Goal: Information Seeking & Learning: Find specific fact

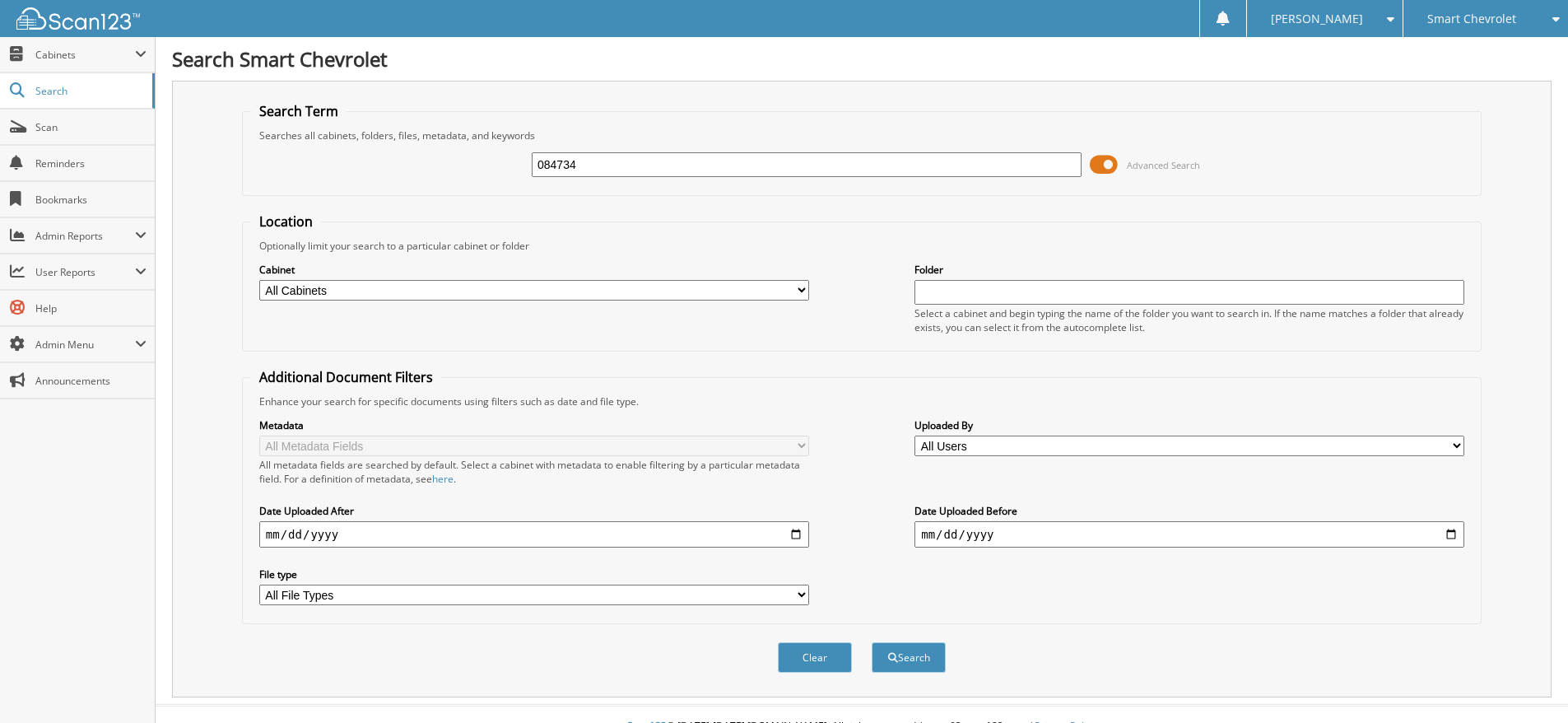
type input "084734"
click at [872, 642] on button "Search" at bounding box center [909, 657] width 74 height 31
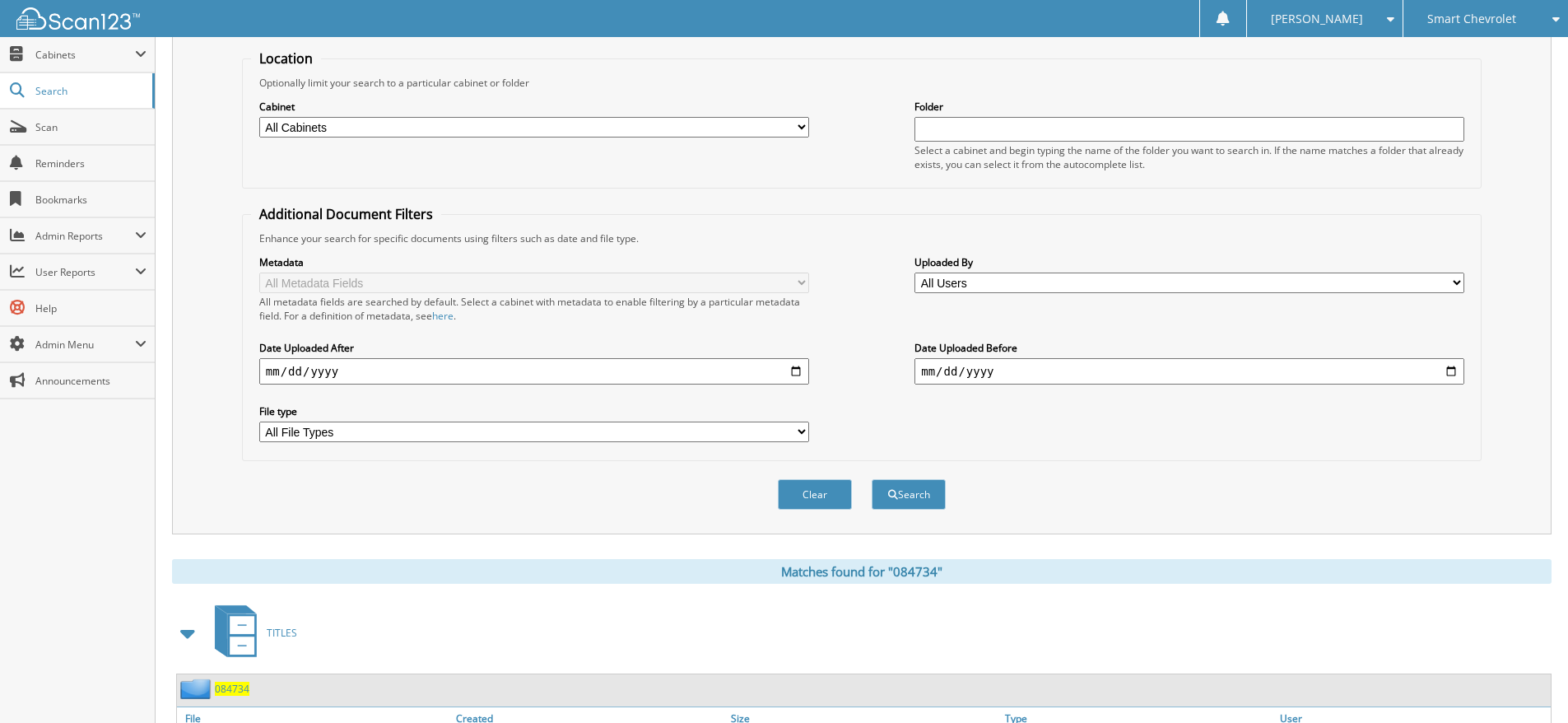
scroll to position [289, 0]
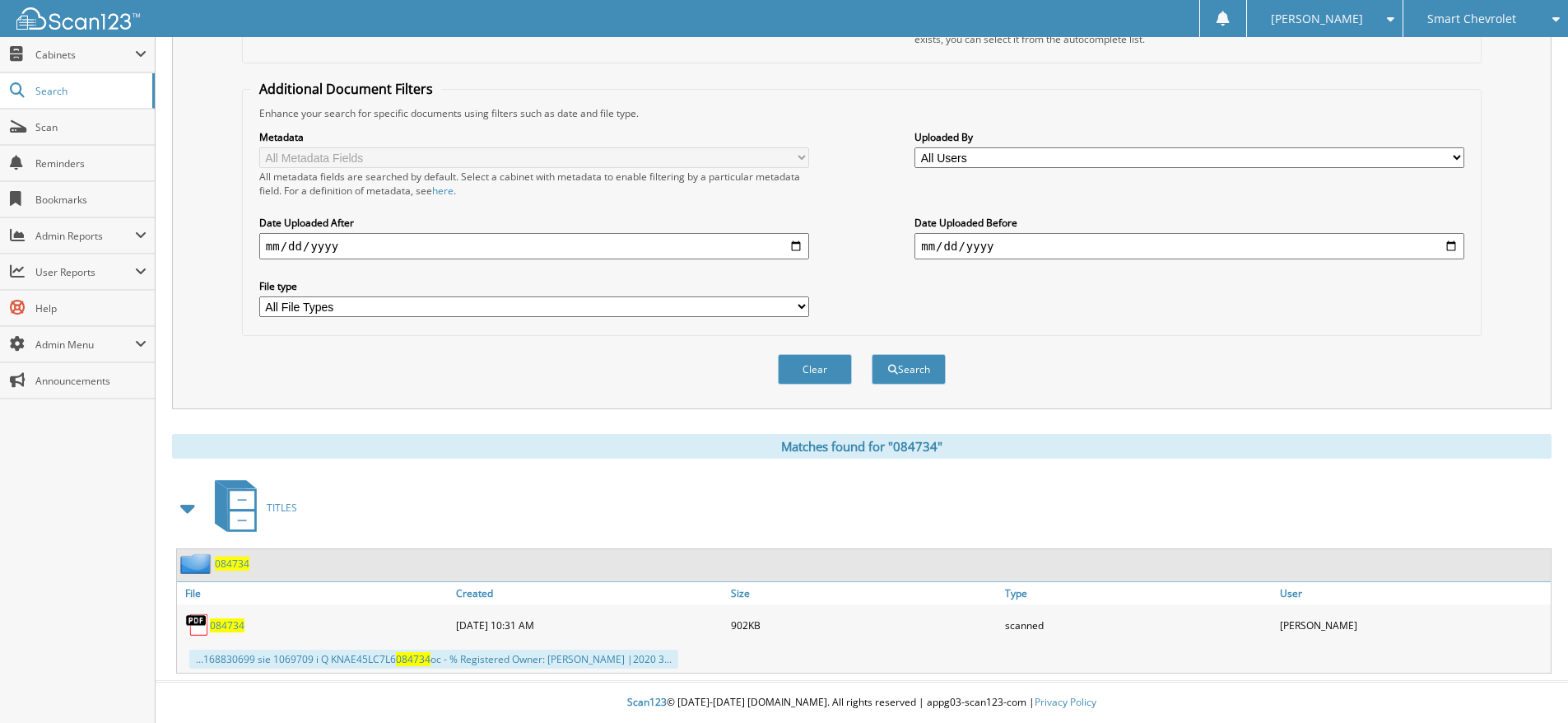
click at [220, 622] on span "084734" at bounding box center [227, 625] width 34 height 14
click at [223, 625] on span "084734" at bounding box center [227, 625] width 34 height 14
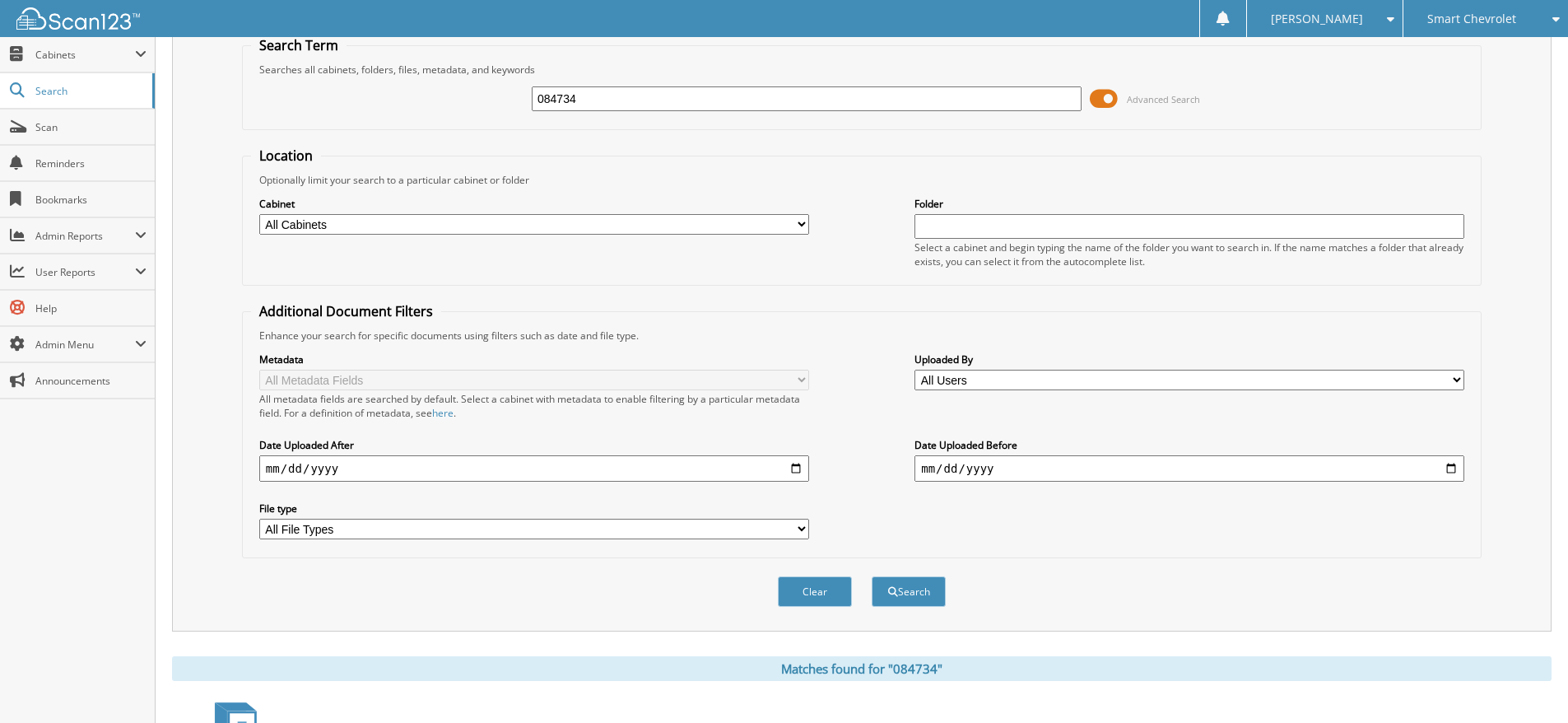
scroll to position [0, 0]
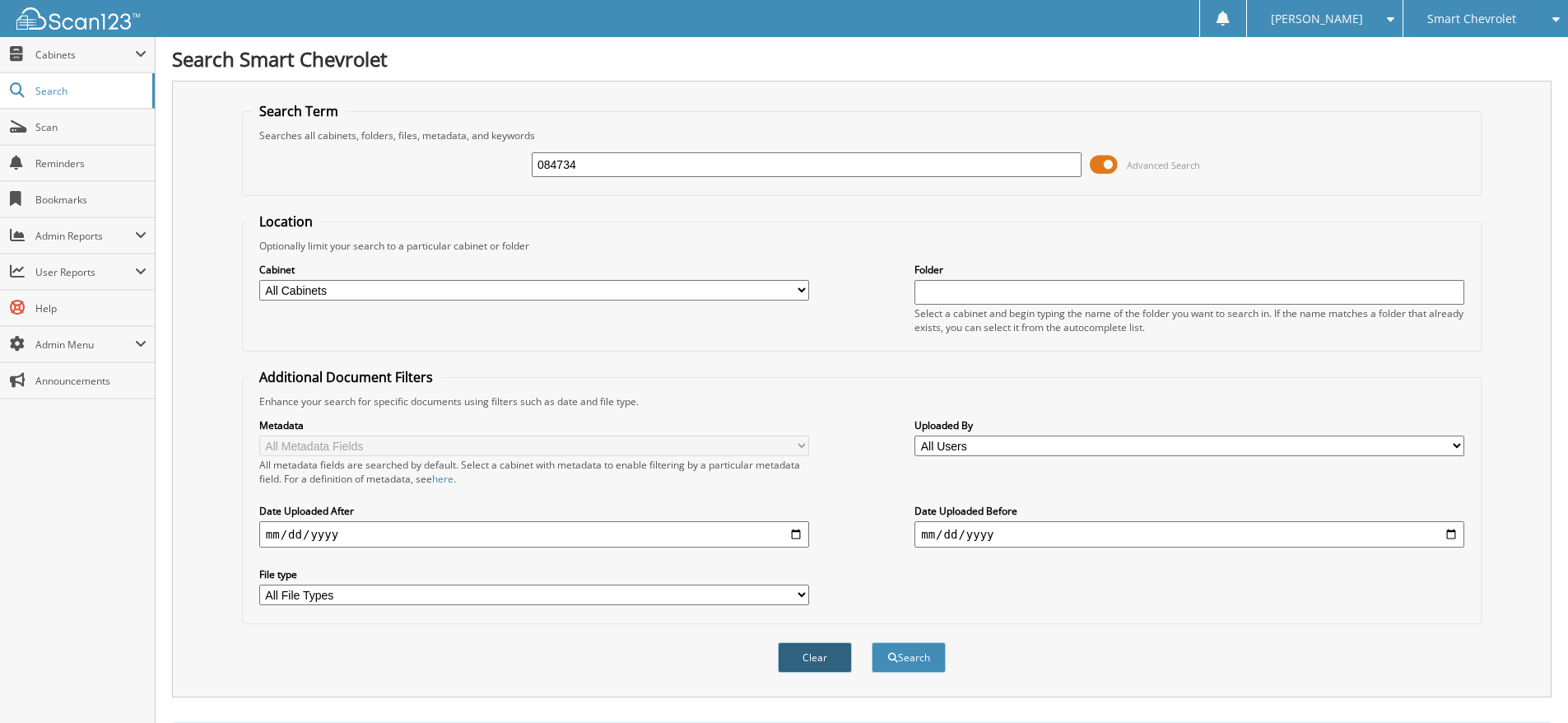
click at [818, 663] on button "Clear" at bounding box center [814, 657] width 74 height 31
click at [942, 168] on input "text" at bounding box center [806, 165] width 550 height 25
paste input "076370B"
type input "076370B"
click at [872, 642] on button "Search" at bounding box center [909, 657] width 74 height 31
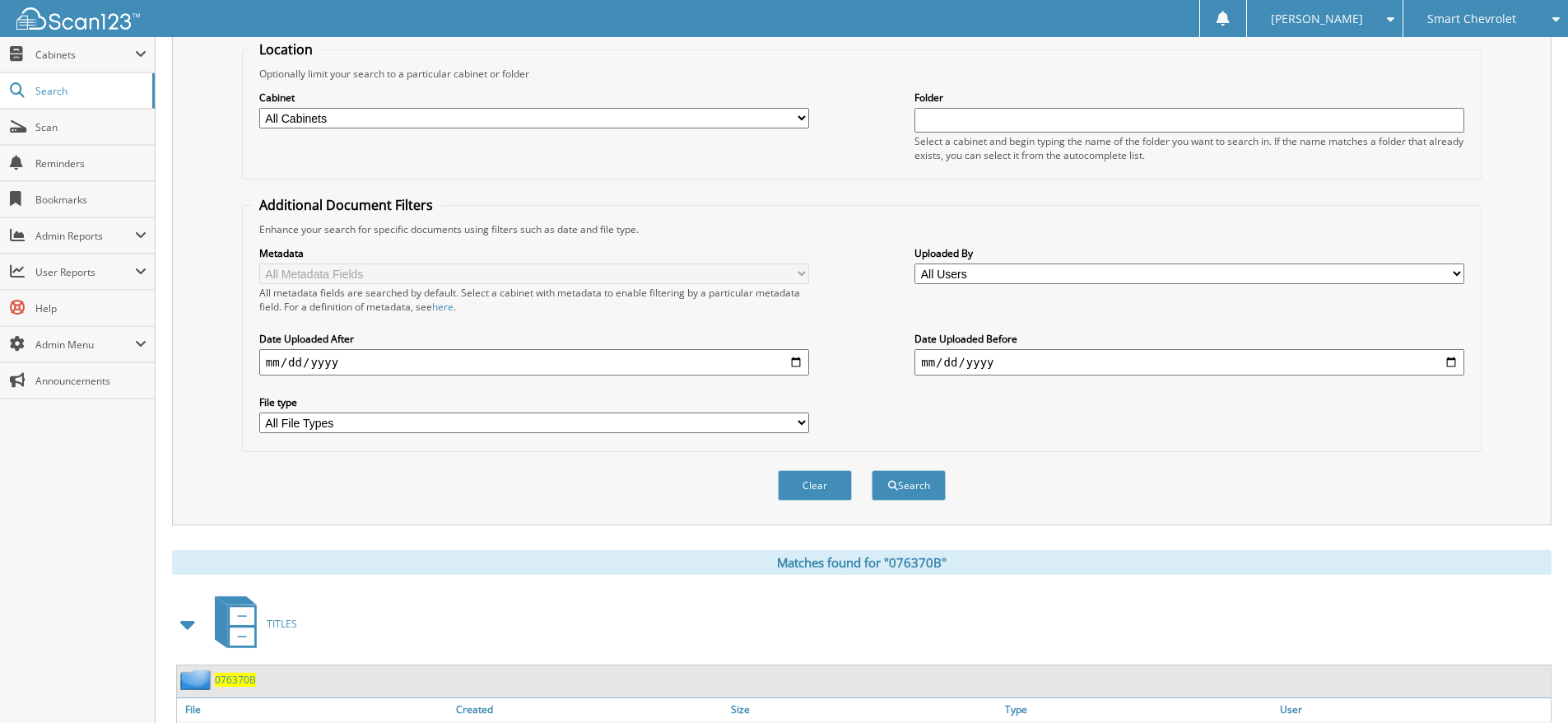
scroll to position [289, 0]
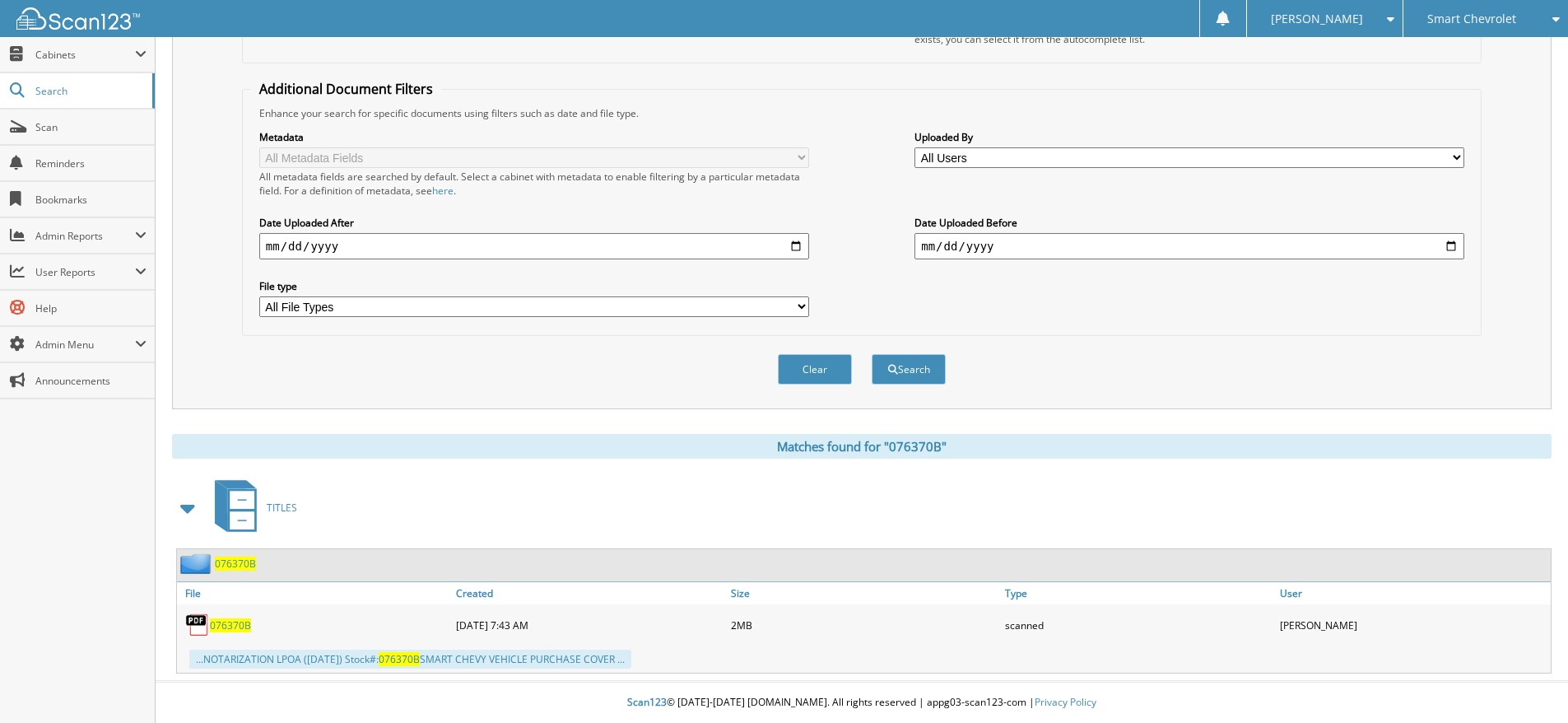
click at [216, 627] on span "076370B" at bounding box center [230, 625] width 41 height 14
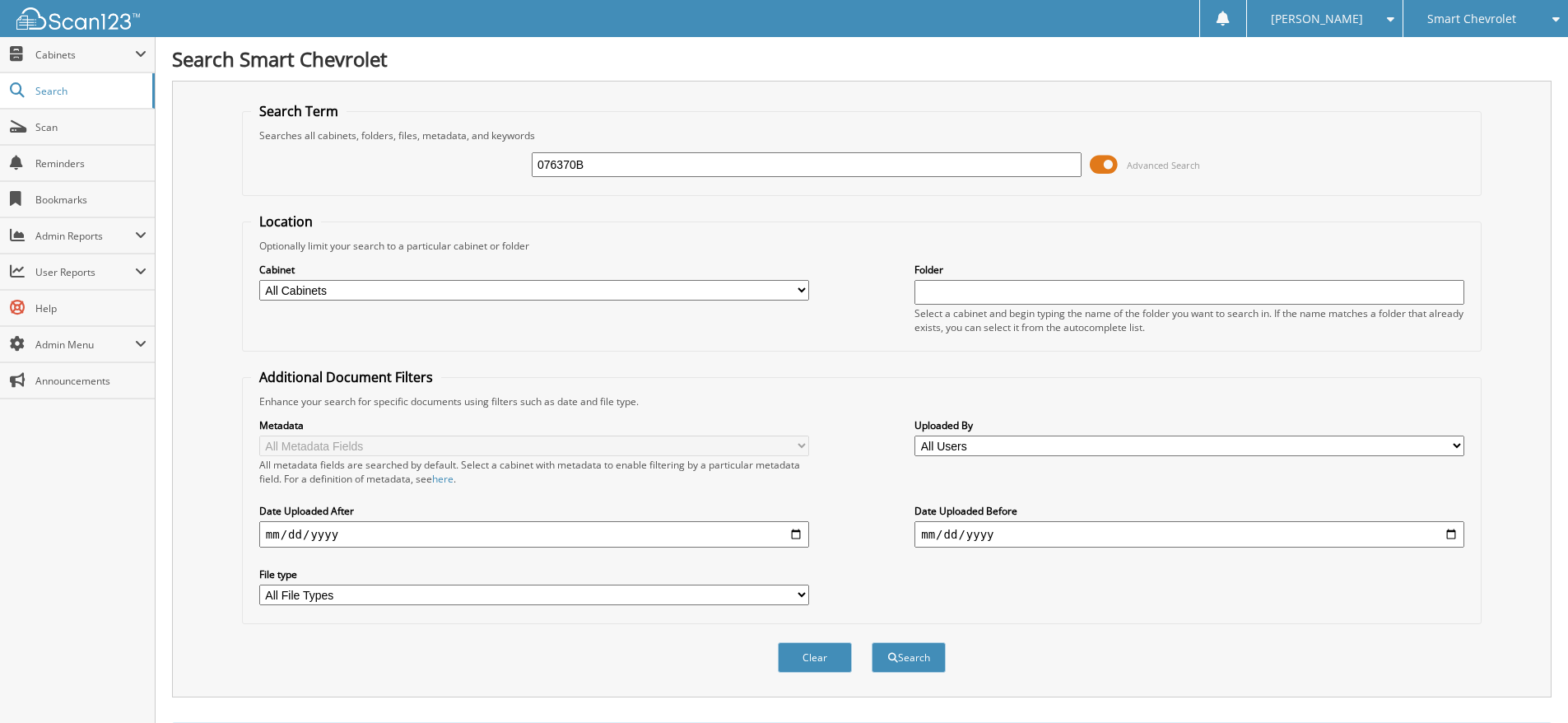
drag, startPoint x: 613, startPoint y: 153, endPoint x: 511, endPoint y: 144, distance: 102.4
click at [511, 144] on div "076370B Advanced Search" at bounding box center [862, 165] width 1222 height 44
paste input "390525A"
type input "390525A"
click at [872, 642] on button "Search" at bounding box center [909, 657] width 74 height 31
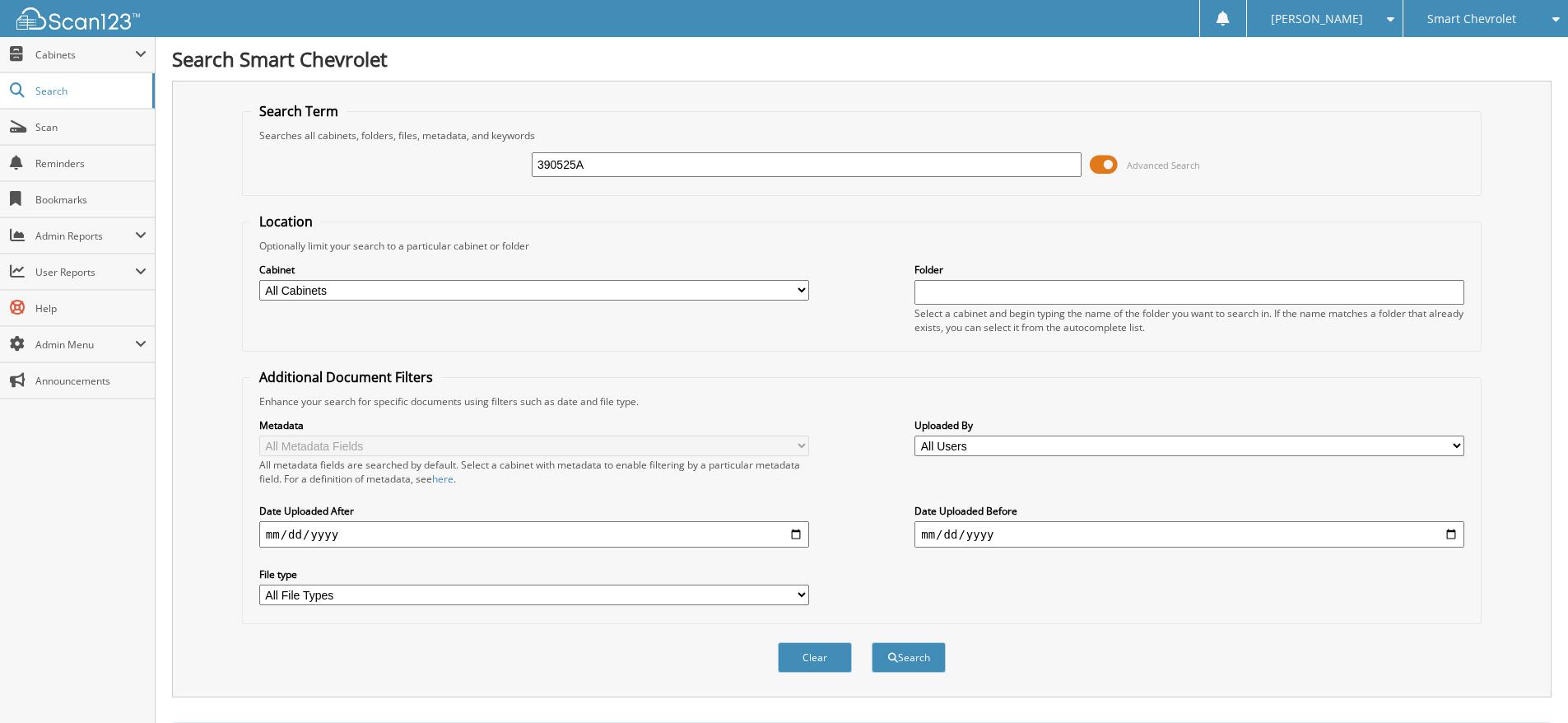
click at [634, 172] on input "390525A" at bounding box center [806, 165] width 550 height 25
type input "390525"
click at [872, 642] on button "Search" at bounding box center [909, 657] width 74 height 31
